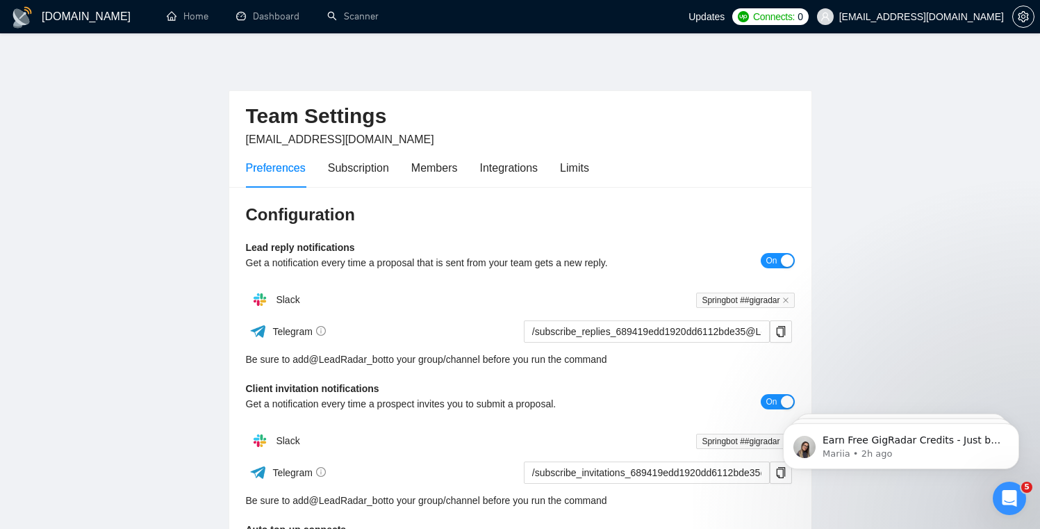
click at [61, 19] on h1 "[DOMAIN_NAME]" at bounding box center [86, 16] width 89 height 33
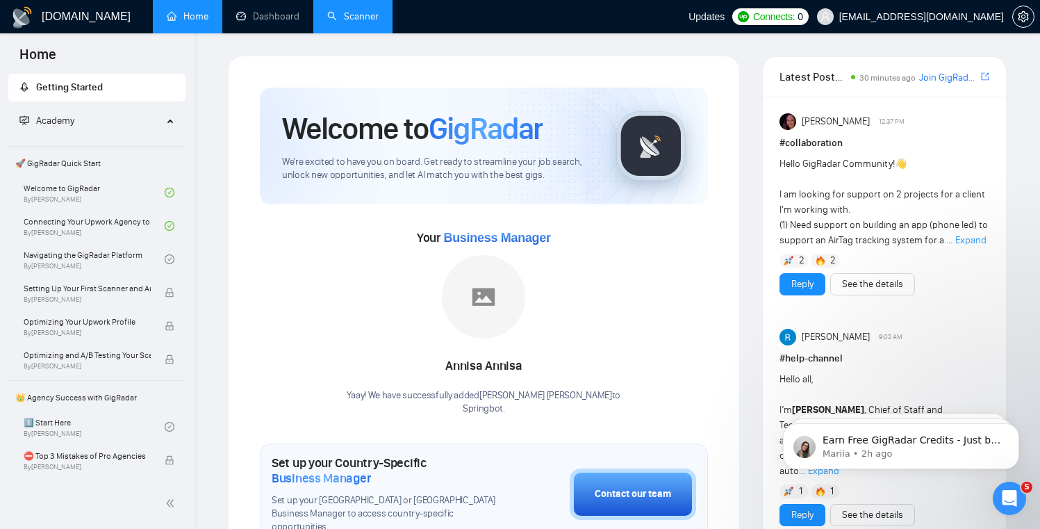
click at [358, 10] on link "Scanner" at bounding box center [352, 16] width 51 height 12
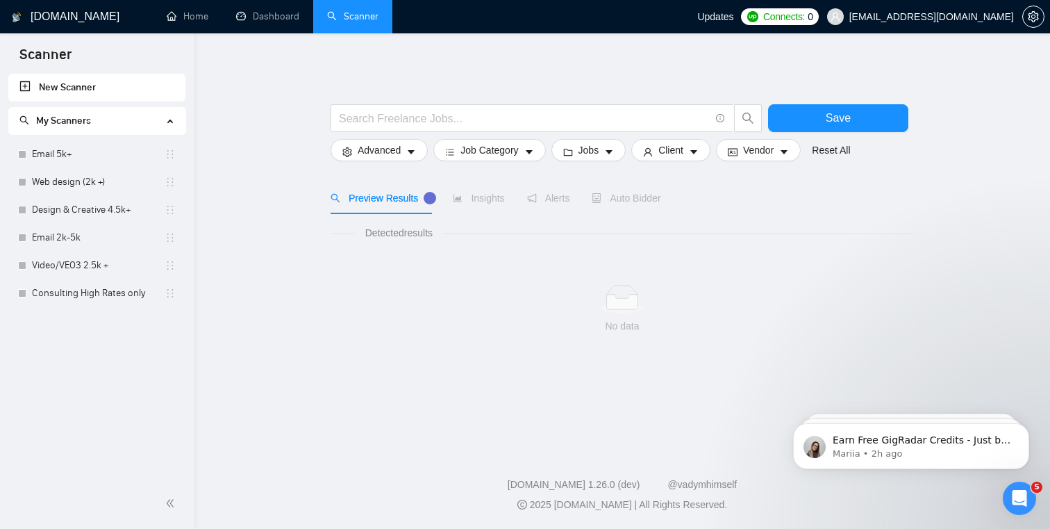
click at [522, 314] on div "No data" at bounding box center [622, 309] width 561 height 49
click at [678, 272] on div "No data" at bounding box center [623, 308] width 584 height 115
click at [59, 291] on link "Consulting High Rates only" at bounding box center [98, 293] width 133 height 28
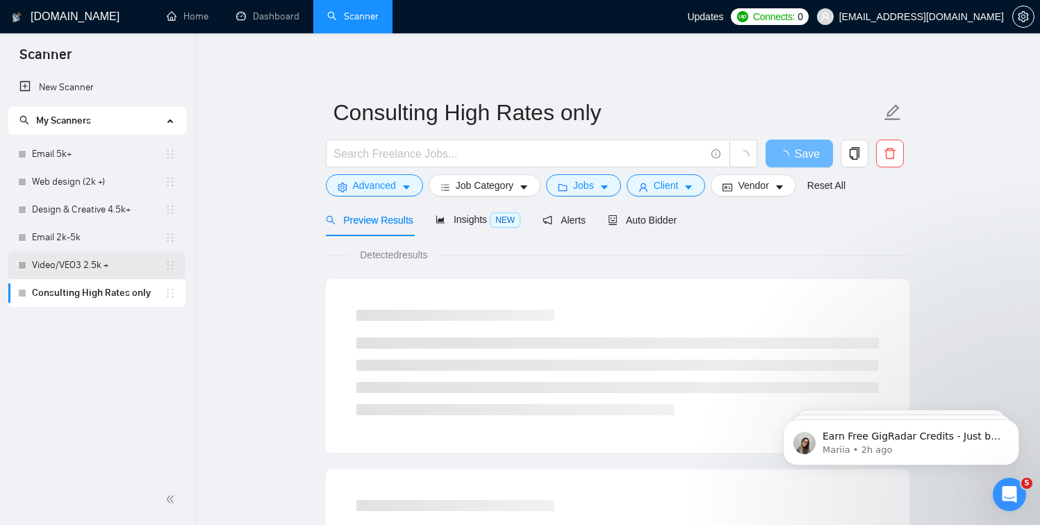
click at [51, 272] on link "Video/VEO3 2.5k +" at bounding box center [98, 265] width 133 height 28
